Goal: Navigation & Orientation: Understand site structure

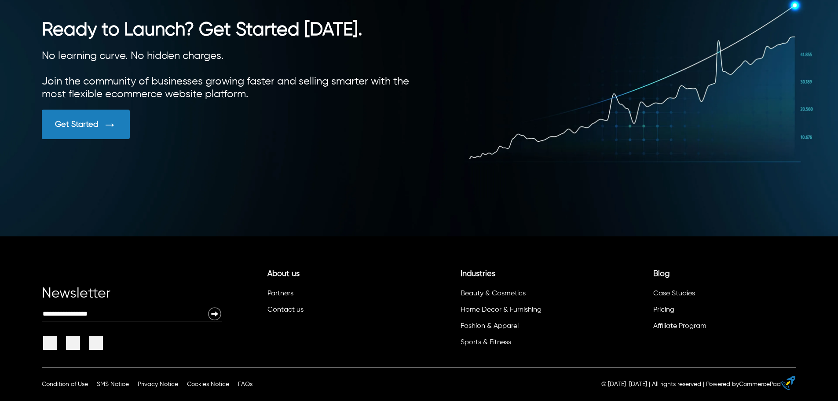
scroll to position [2487, 0]
click at [665, 275] on link "Blog" at bounding box center [662, 274] width 16 height 8
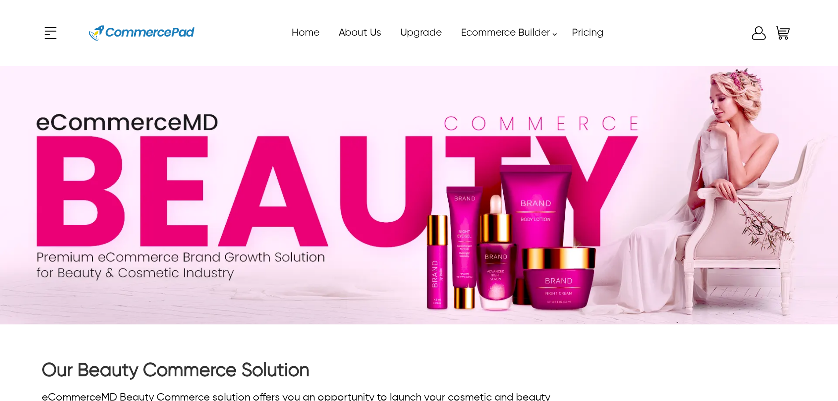
click at [48, 32] on icon at bounding box center [51, 33] width 18 height 18
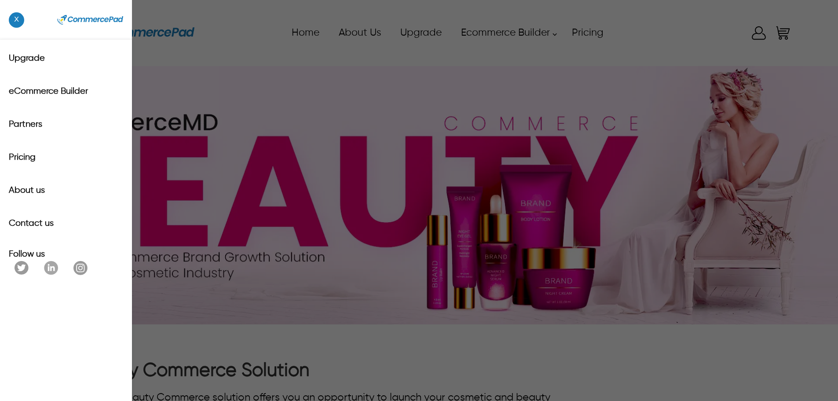
click at [13, 21] on span "x" at bounding box center [16, 19] width 15 height 15
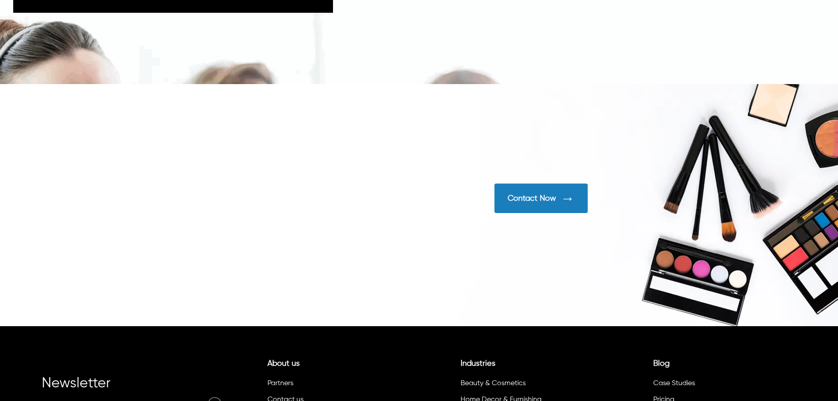
scroll to position [2861, 0]
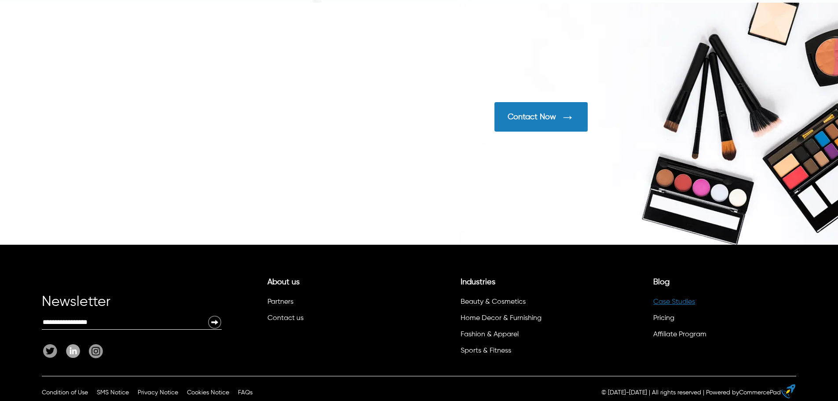
click at [668, 299] on link "Case Studies" at bounding box center [675, 301] width 42 height 7
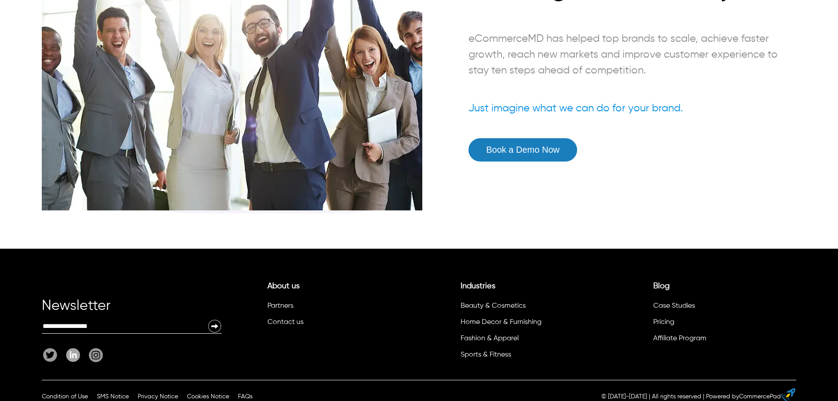
scroll to position [1648, 0]
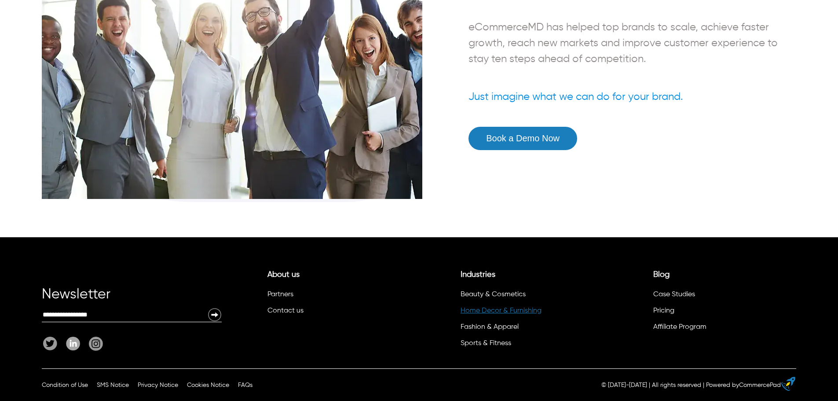
click at [473, 312] on link "Home Decor & Furnishing" at bounding box center [501, 310] width 81 height 7
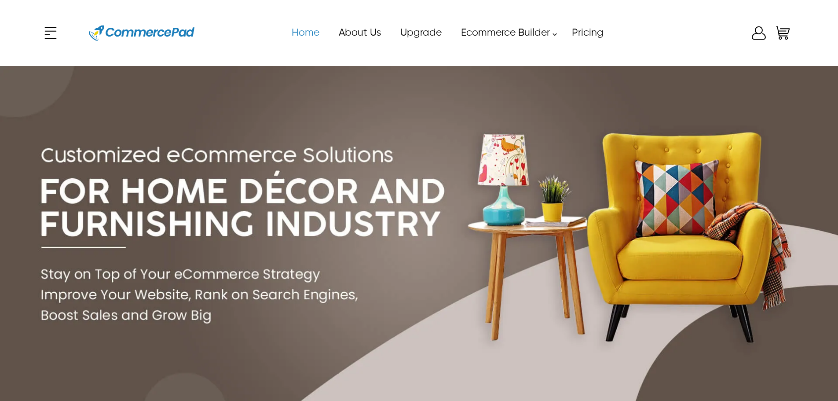
click at [311, 30] on link "Home" at bounding box center [305, 33] width 47 height 20
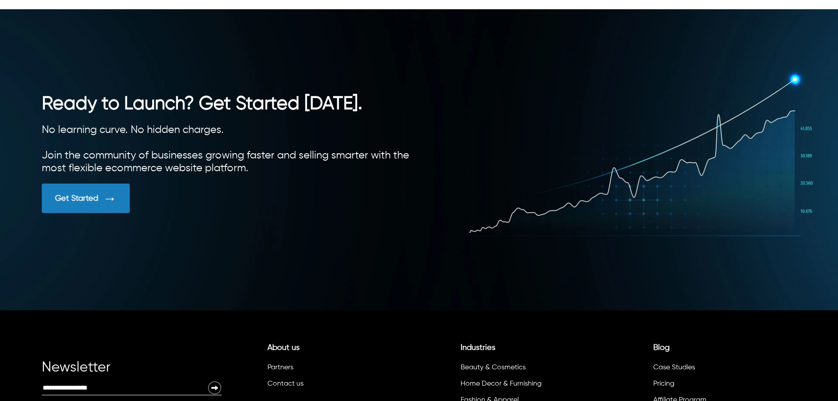
scroll to position [2156, 0]
